Goal: Task Accomplishment & Management: Complete application form

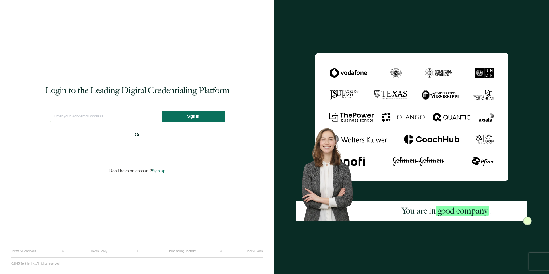
type input "[EMAIL_ADDRESS][PERSON_NAME][DOMAIN_NAME]"
click at [180, 118] on button "Sign In" at bounding box center [195, 115] width 63 height 11
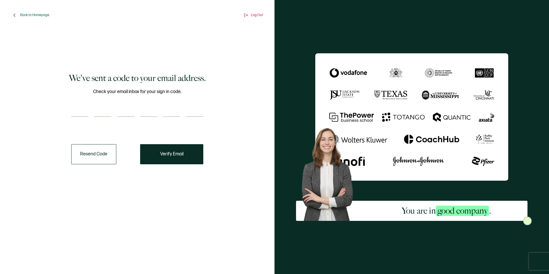
click at [73, 112] on input "number" at bounding box center [79, 110] width 17 height 11
paste input "3"
type input "3"
type input "6"
type input "2"
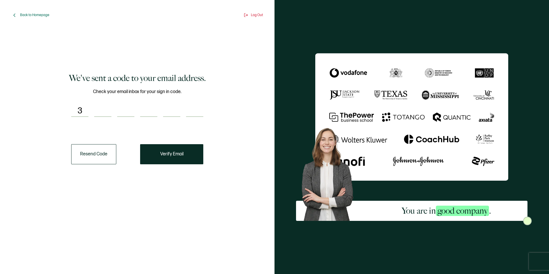
type input "5"
type input "7"
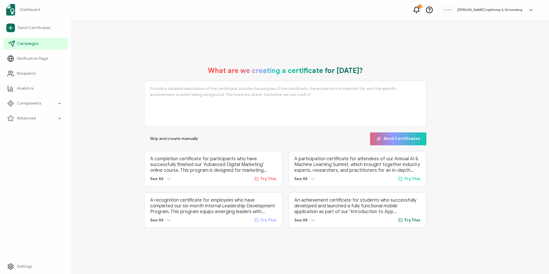
click at [25, 46] on span "Campaigns" at bounding box center [27, 44] width 21 height 6
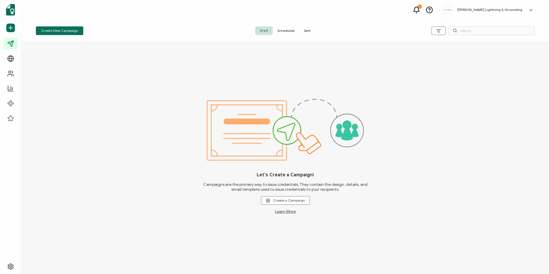
click at [305, 32] on span "Sent" at bounding box center [307, 30] width 16 height 9
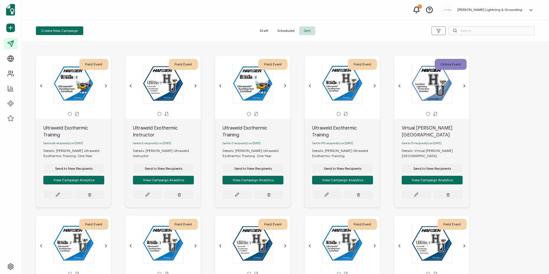
click at [33, 203] on div "Field Event This box will change accordingly to the corresponding values in the…" at bounding box center [285, 215] width 510 height 343
click at [76, 167] on span "Send to New Recipients" at bounding box center [74, 168] width 38 height 3
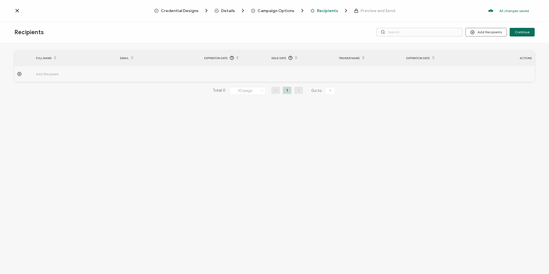
click at [280, 12] on span "Campaign Options" at bounding box center [275, 11] width 37 height 4
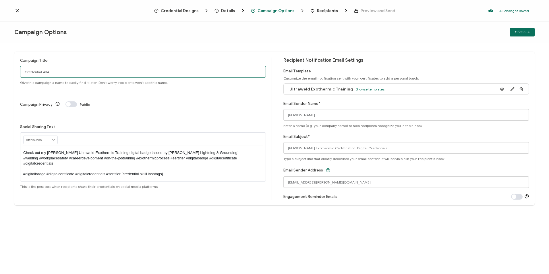
drag, startPoint x: 53, startPoint y: 72, endPoint x: 9, endPoint y: 72, distance: 43.0
click at [9, 72] on div "Campaign Title Credential 434 Give this campaign a name to easily find it later…" at bounding box center [274, 158] width 549 height 231
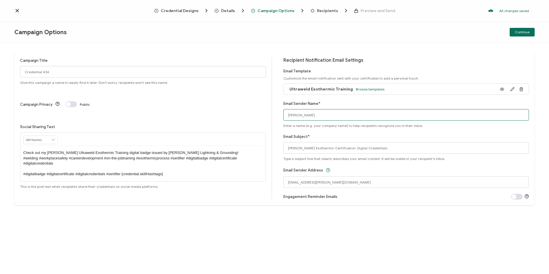
type input "[EMAIL_ADDRESS][PERSON_NAME][DOMAIN_NAME]"
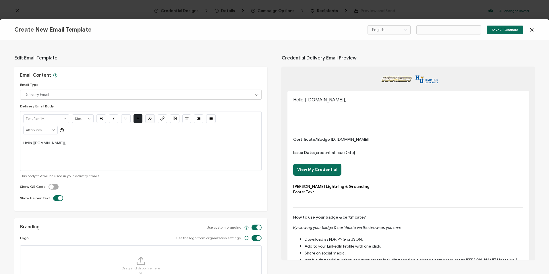
type input "elang@[PERSON_NAME].comUl"
drag, startPoint x: 531, startPoint y: 29, endPoint x: 494, endPoint y: 36, distance: 36.9
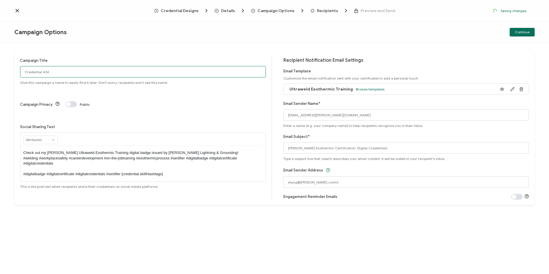
click at [59, 72] on div "Campaign Options Continue Campaign Title Credential 434 Give this campaign a na…" at bounding box center [274, 149] width 549 height 254
click at [42, 70] on input "Credential 434" at bounding box center [143, 71] width 246 height 11
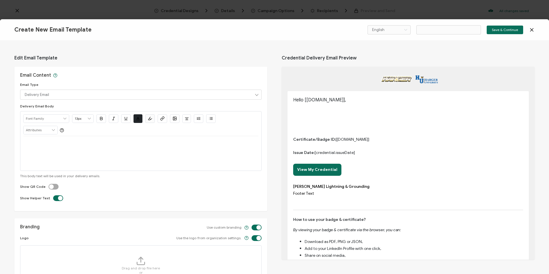
drag, startPoint x: 26, startPoint y: 71, endPoint x: 13, endPoint y: 71, distance: 12.9
click at [13, 71] on div "Campaign Options Continue Campaign Title Credential 434 Give this campaign a na…" at bounding box center [274, 149] width 549 height 254
type input "Email Template 27"
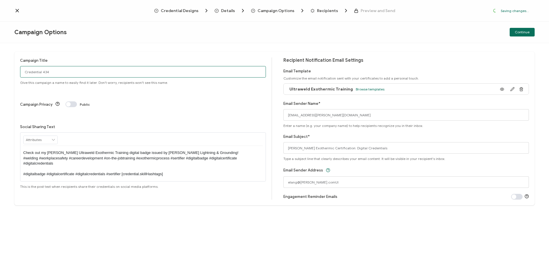
click at [51, 74] on input "Credential 434" at bounding box center [143, 71] width 246 height 11
click at [55, 73] on input "Credential 434" at bounding box center [143, 71] width 246 height 11
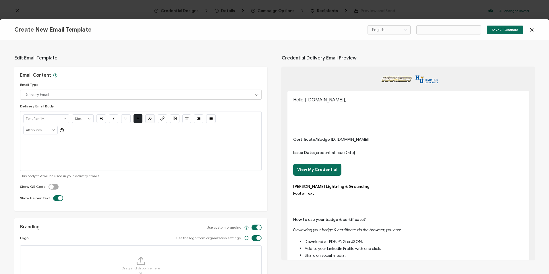
drag, startPoint x: 55, startPoint y: 73, endPoint x: 22, endPoint y: 73, distance: 33.3
click at [17, 73] on div "Campaign Options Continue Campaign Title Credential 434 Give this campaign a na…" at bounding box center [274, 149] width 549 height 254
type input "Email Template 28"
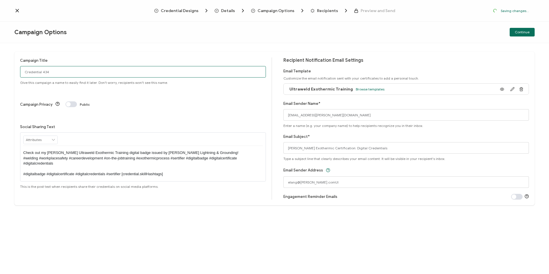
click at [72, 70] on input "Credential 434" at bounding box center [143, 71] width 246 height 11
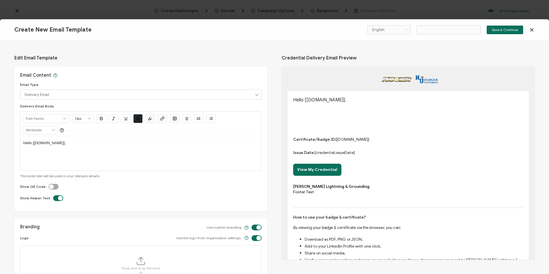
type input "Email Template 29"
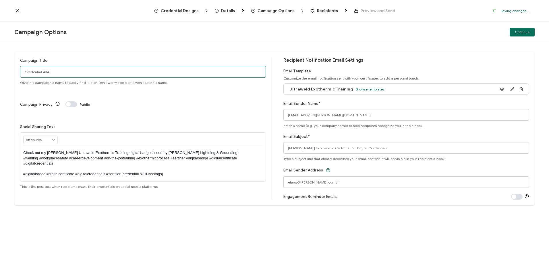
click at [52, 73] on input "Credential 434" at bounding box center [143, 71] width 246 height 11
click at [0, 71] on html "Credential Designs Details Campaign Options Recipients Preview and Send Saving …" at bounding box center [274, 137] width 549 height 274
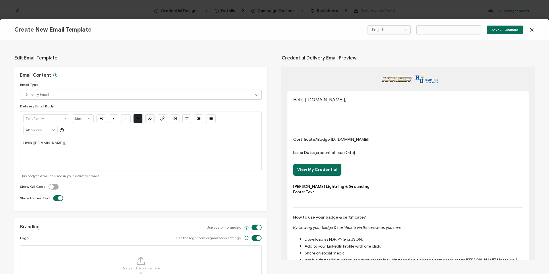
type input "Email Template 30"
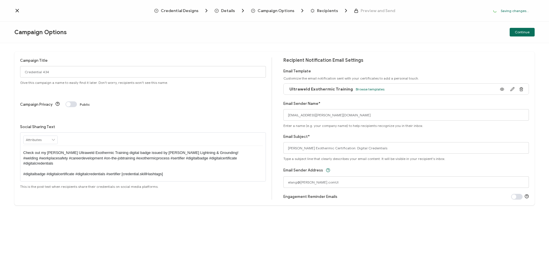
click at [88, 51] on div "Campaign Title Credential 434 Give this campaign a name to easily find it later…" at bounding box center [274, 158] width 549 height 231
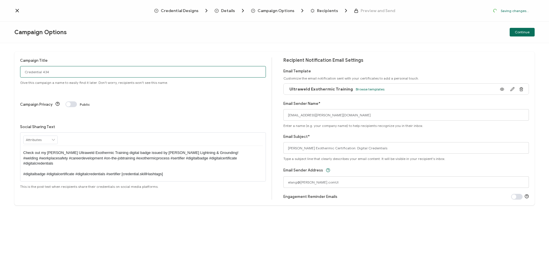
click at [50, 68] on input "Credential 434" at bounding box center [143, 71] width 246 height 11
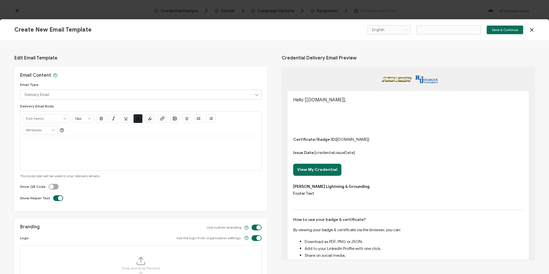
click at [55, 73] on div "Create New Email Template English Bahasa indonesia Deutsch English Español Fran…" at bounding box center [274, 137] width 549 height 274
click at [129, 78] on div "Email Content Email Type Delivery Email Delivery Email Expiration Email Update …" at bounding box center [140, 139] width 253 height 144
type input "Email Template 32"
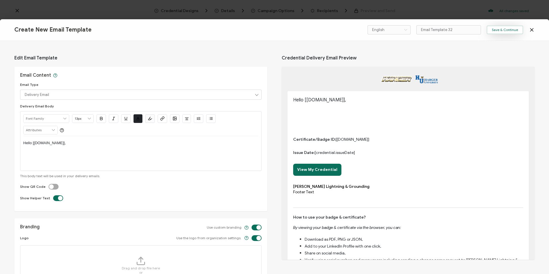
click at [512, 31] on span "Save & Continue" at bounding box center [505, 29] width 26 height 3
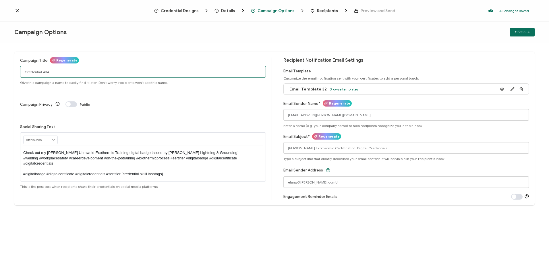
click at [67, 71] on input "Credential 434" at bounding box center [143, 71] width 246 height 11
drag, startPoint x: 64, startPoint y: 72, endPoint x: -1, endPoint y: 69, distance: 65.2
click at [0, 69] on html "Credential Designs Details Campaign Options Recipients Preview and Send All cha…" at bounding box center [274, 137] width 549 height 274
type input "Ultraweld Exothermic Training"
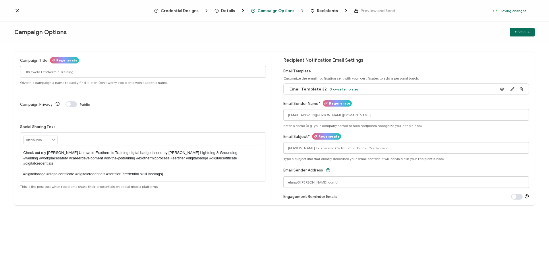
click at [314, 13] on div "Recipients" at bounding box center [321, 11] width 23 height 6
click at [323, 10] on span "Recipients" at bounding box center [327, 11] width 21 height 4
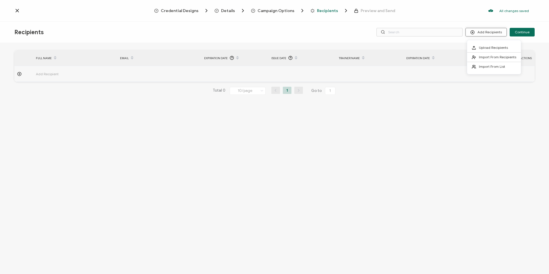
click at [487, 32] on button "Add Recipients" at bounding box center [485, 32] width 41 height 9
click at [487, 48] on span "Upload Recipients" at bounding box center [493, 47] width 29 height 4
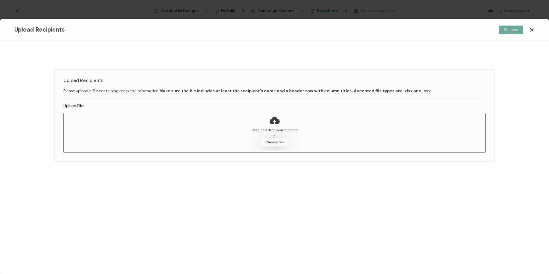
click at [277, 143] on button "Choose file" at bounding box center [274, 142] width 29 height 9
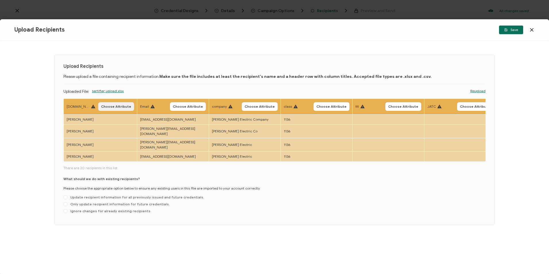
click at [112, 105] on span "Choose Attribute" at bounding box center [116, 106] width 30 height 3
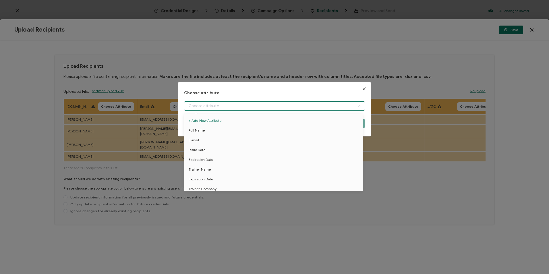
click at [222, 102] on input "dialog" at bounding box center [274, 105] width 180 height 9
click at [219, 131] on li "Full Name" at bounding box center [274, 130] width 183 height 10
type input "Full Name"
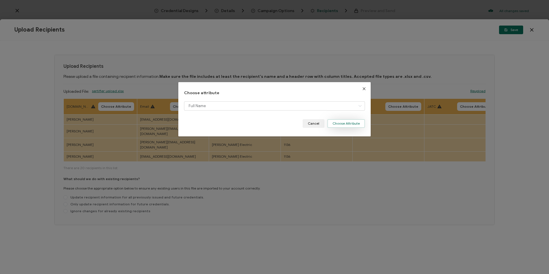
click at [349, 123] on button "Choose Attribute" at bounding box center [346, 123] width 38 height 9
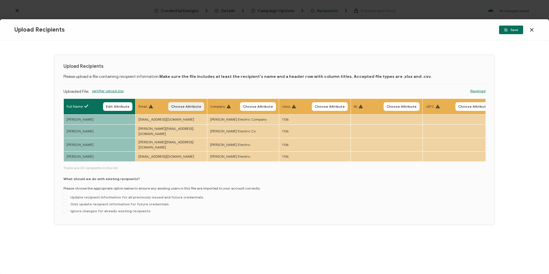
click at [194, 107] on span "Choose Attribute" at bounding box center [186, 106] width 30 height 3
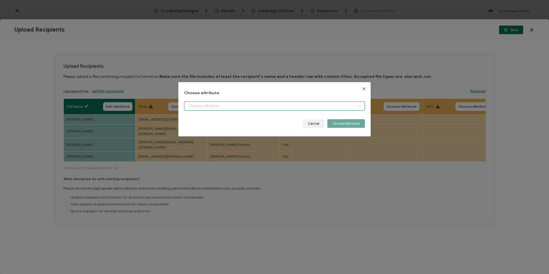
click at [196, 101] on input "dialog" at bounding box center [274, 105] width 180 height 9
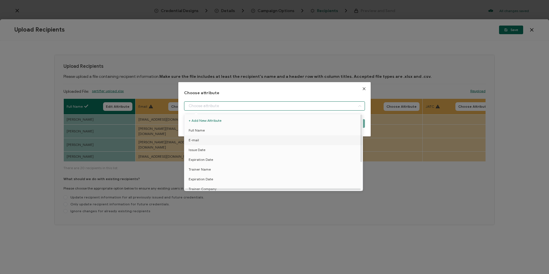
click at [197, 139] on span "E-mail" at bounding box center [194, 140] width 10 height 10
type input "E-mail"
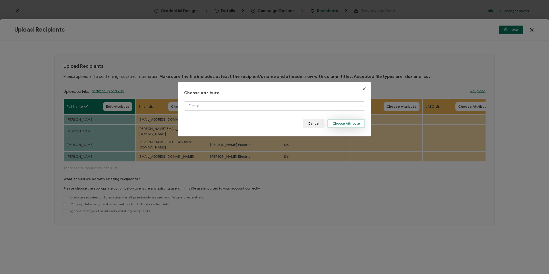
click at [340, 126] on button "Choose Attribute" at bounding box center [346, 123] width 38 height 9
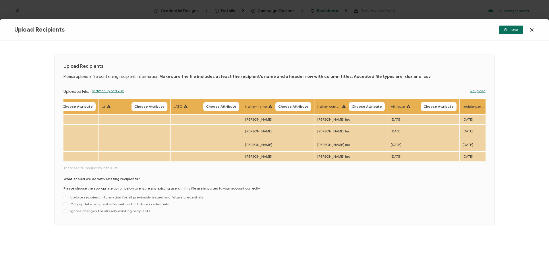
scroll to position [0, 296]
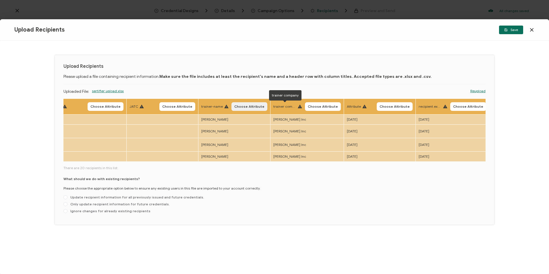
click at [258, 106] on span "Choose Attribute" at bounding box center [249, 106] width 30 height 3
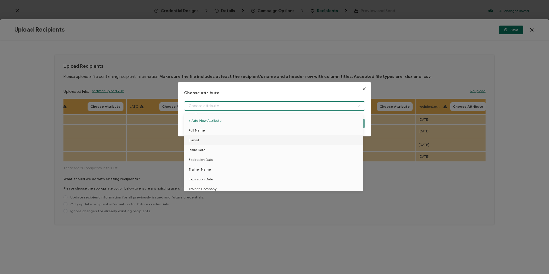
click at [260, 107] on input "dialog" at bounding box center [274, 105] width 180 height 9
click at [225, 168] on li "Trainer Name" at bounding box center [274, 169] width 183 height 10
type input "Trainer Name"
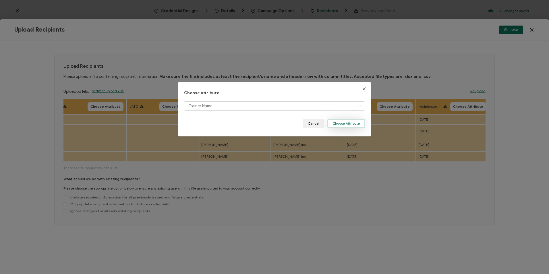
click at [353, 122] on button "Choose Attribute" at bounding box center [346, 123] width 38 height 9
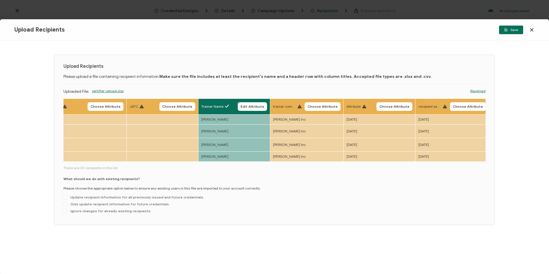
click at [459, 108] on span "Choose Attribute" at bounding box center [467, 106] width 30 height 3
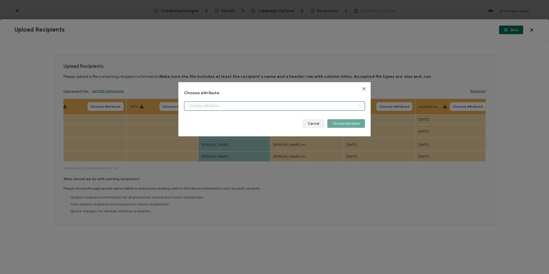
click at [251, 105] on input "dialog" at bounding box center [274, 105] width 180 height 9
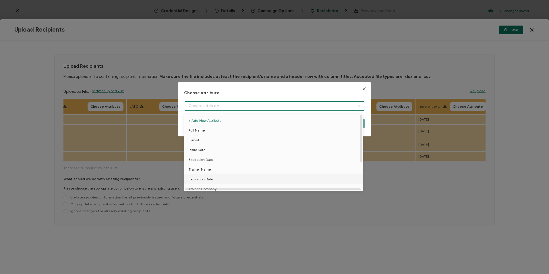
click at [217, 176] on li "Expiration Date" at bounding box center [274, 179] width 183 height 10
type input "Expiration Date"
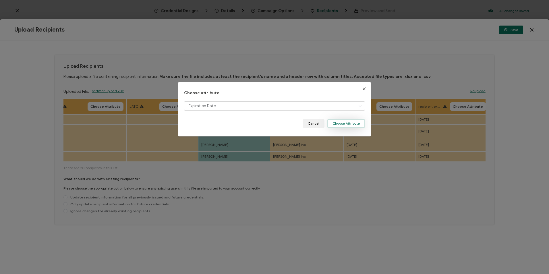
click at [335, 124] on button "Choose Attribute" at bounding box center [346, 123] width 38 height 9
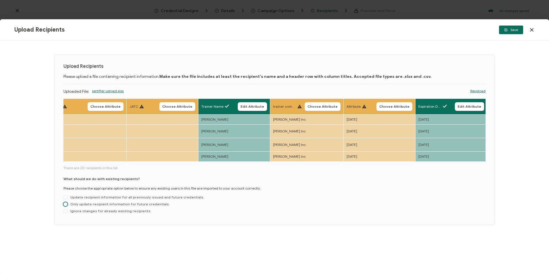
click at [116, 202] on span "Only update recipient information for future credentials." at bounding box center [118, 204] width 102 height 4
click at [67, 202] on input "Only update recipient information for future credentials." at bounding box center [65, 204] width 4 height 5
radio input "true"
click at [511, 32] on button "Save" at bounding box center [511, 30] width 24 height 9
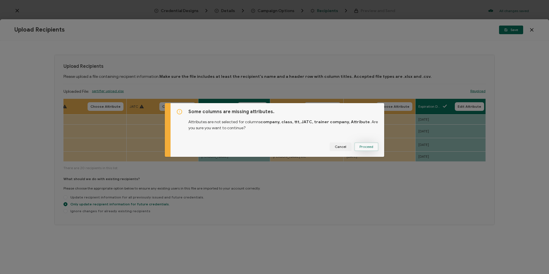
click at [371, 147] on span "Proceed" at bounding box center [366, 146] width 14 height 3
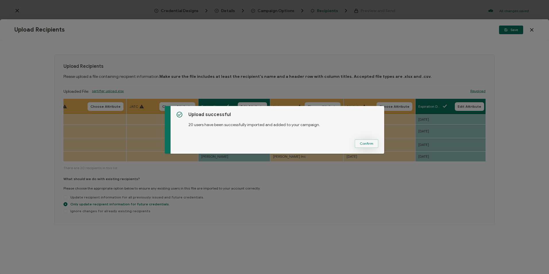
click at [358, 143] on button "Confirm" at bounding box center [366, 143] width 24 height 9
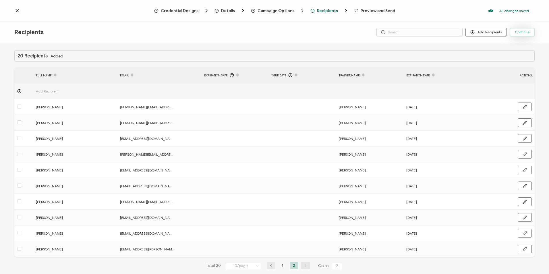
click at [531, 32] on button "Continue" at bounding box center [521, 32] width 25 height 9
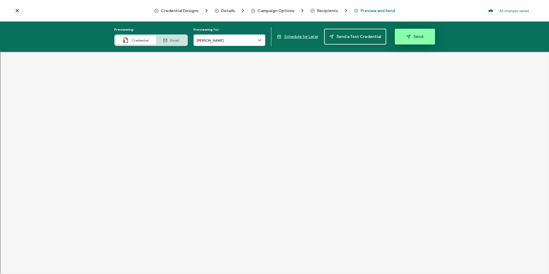
click at [424, 35] on button "Send" at bounding box center [415, 37] width 40 height 16
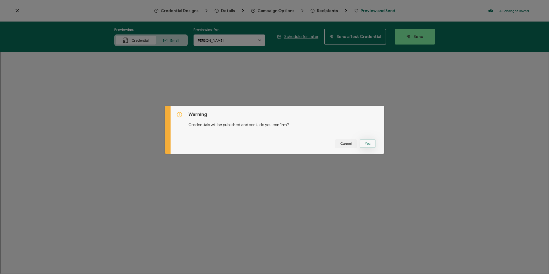
click at [371, 145] on button "Yes" at bounding box center [368, 143] width 16 height 9
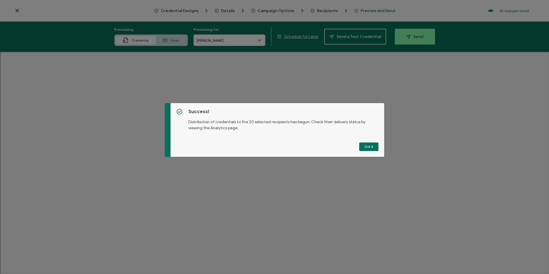
click at [371, 145] on button "Got It" at bounding box center [368, 146] width 19 height 9
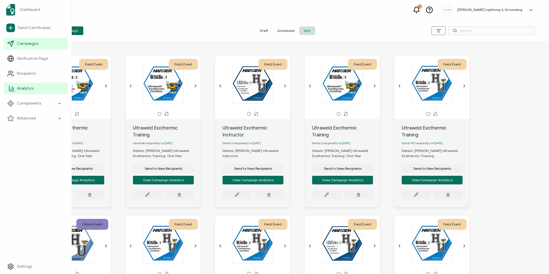
click at [21, 86] on span "Analytics" at bounding box center [25, 89] width 17 height 6
